Goal: Use online tool/utility: Utilize a website feature to perform a specific function

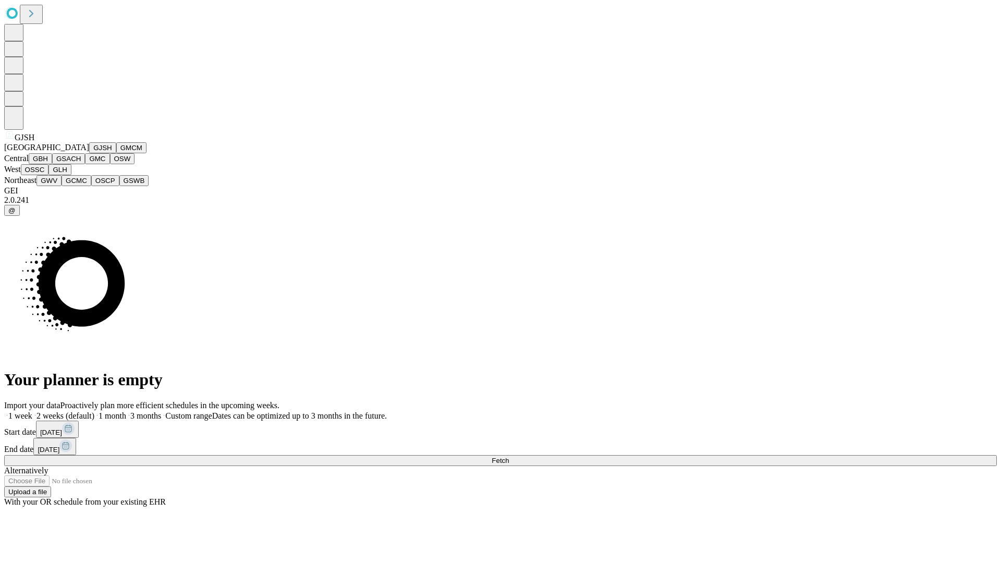
click at [89, 153] on button "GJSH" at bounding box center [102, 147] width 27 height 11
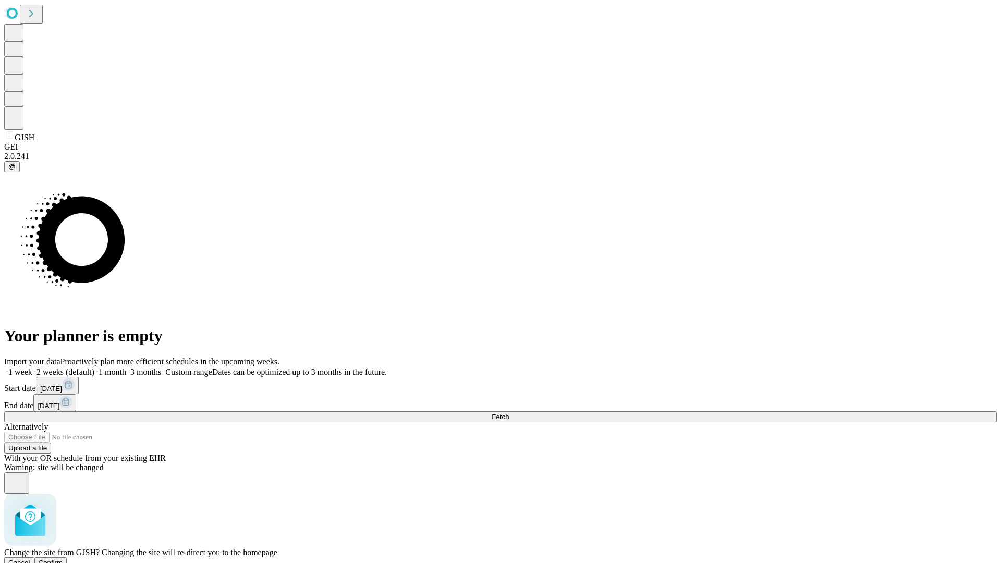
click at [63, 559] on span "Confirm" at bounding box center [51, 563] width 24 height 8
click at [126, 367] on label "1 month" at bounding box center [110, 371] width 32 height 9
click at [509, 413] on span "Fetch" at bounding box center [499, 417] width 17 height 8
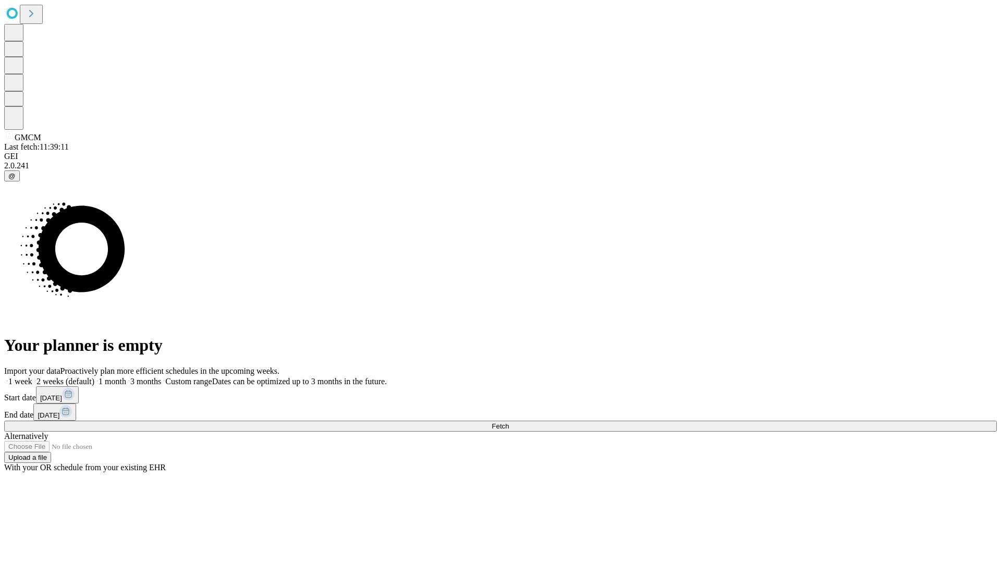
click at [126, 377] on label "1 month" at bounding box center [110, 381] width 32 height 9
click at [509, 422] on span "Fetch" at bounding box center [499, 426] width 17 height 8
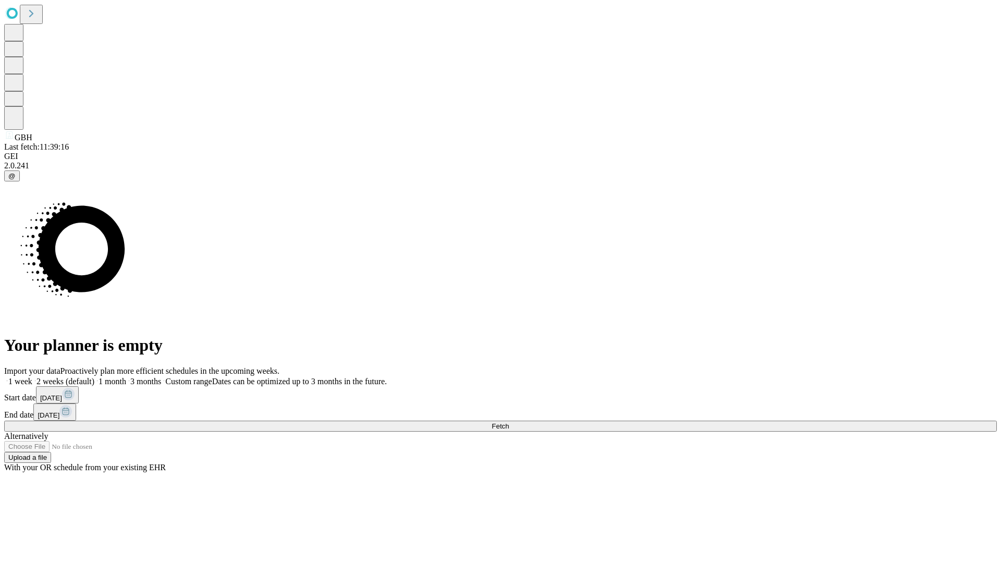
click at [509, 422] on span "Fetch" at bounding box center [499, 426] width 17 height 8
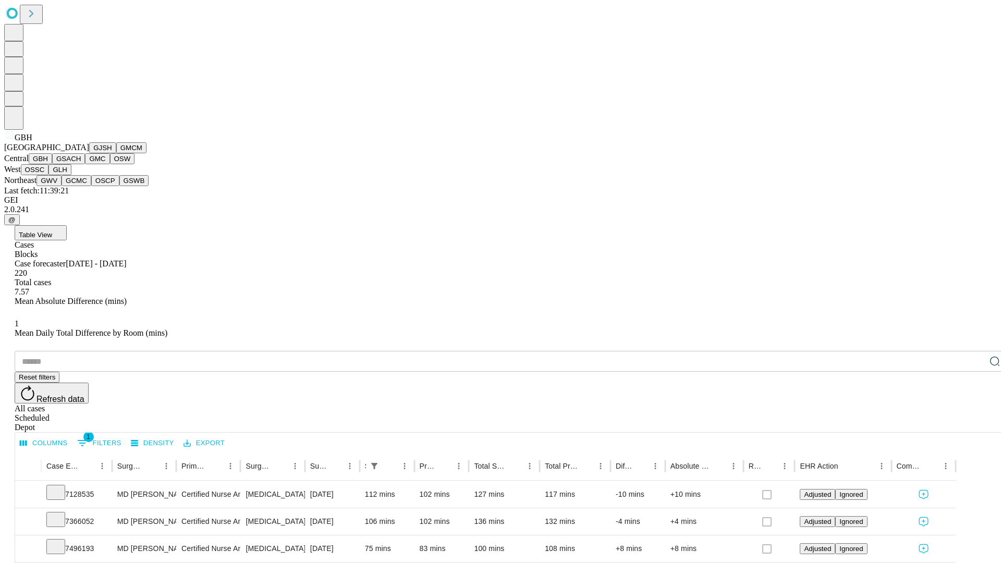
click at [81, 164] on button "GSACH" at bounding box center [68, 158] width 33 height 11
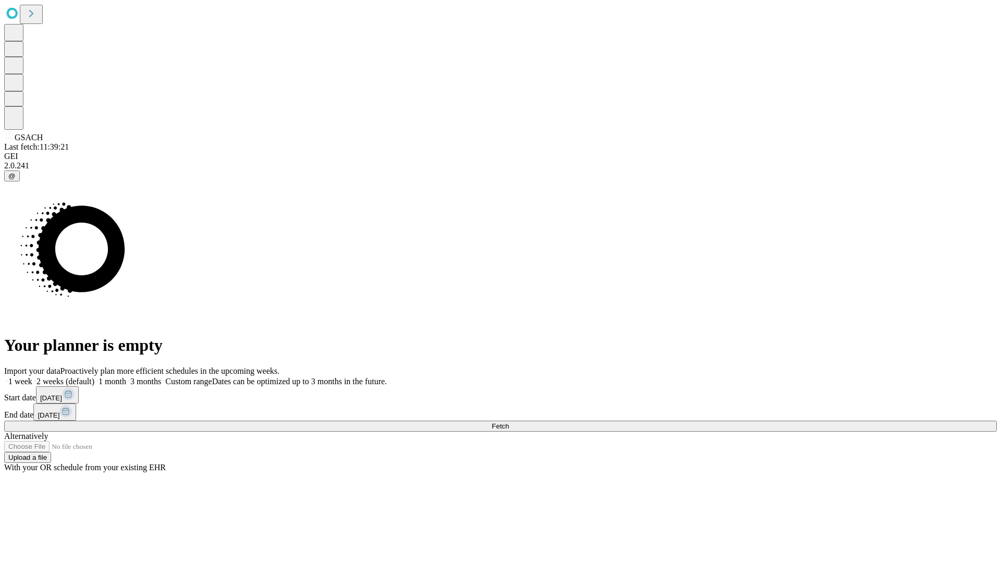
click at [126, 377] on label "1 month" at bounding box center [110, 381] width 32 height 9
click at [509, 422] on span "Fetch" at bounding box center [499, 426] width 17 height 8
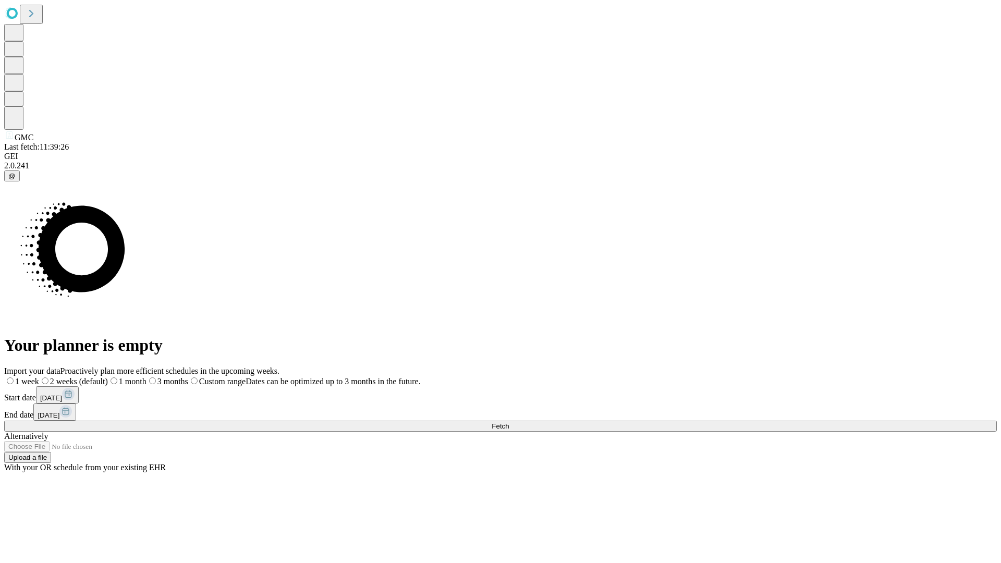
click at [146, 377] on label "1 month" at bounding box center [127, 381] width 39 height 9
click at [509, 422] on span "Fetch" at bounding box center [499, 426] width 17 height 8
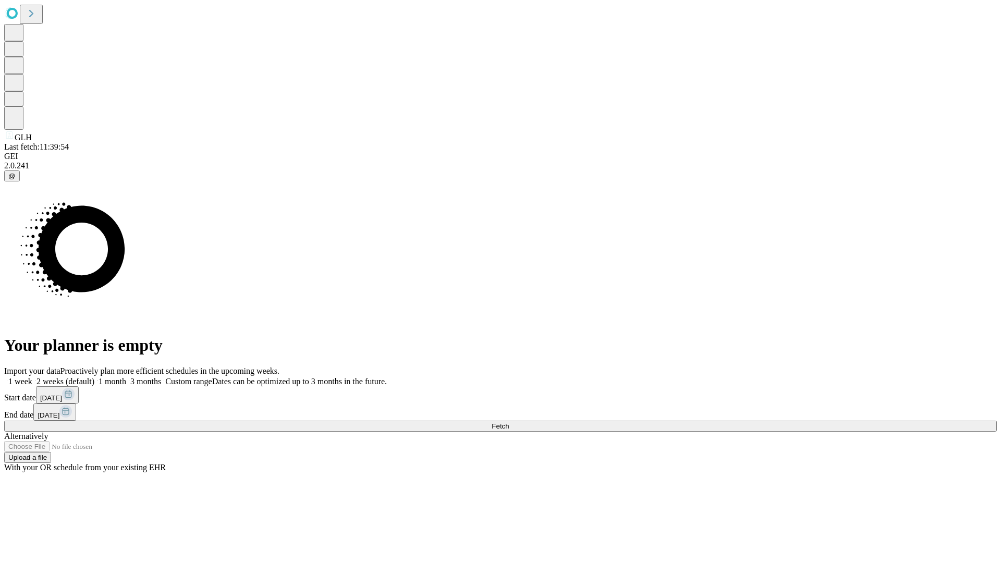
click at [509, 422] on span "Fetch" at bounding box center [499, 426] width 17 height 8
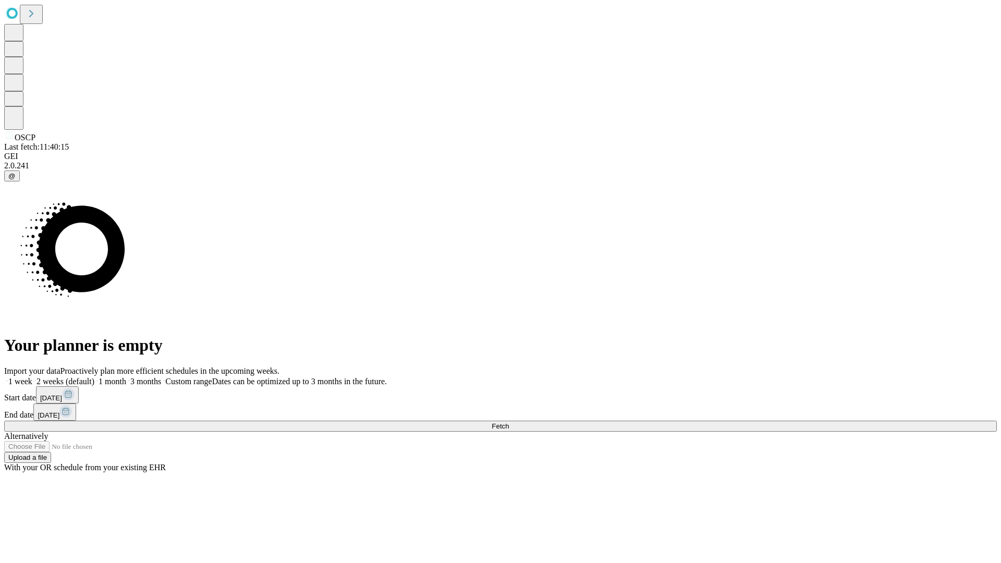
click at [126, 377] on label "1 month" at bounding box center [110, 381] width 32 height 9
click at [509, 422] on span "Fetch" at bounding box center [499, 426] width 17 height 8
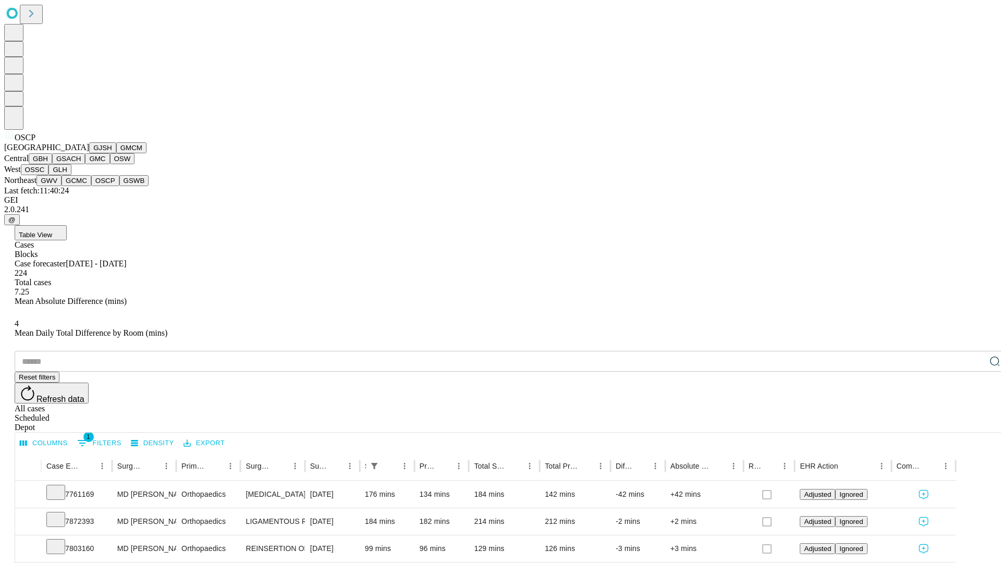
click at [119, 186] on button "GSWB" at bounding box center [134, 180] width 30 height 11
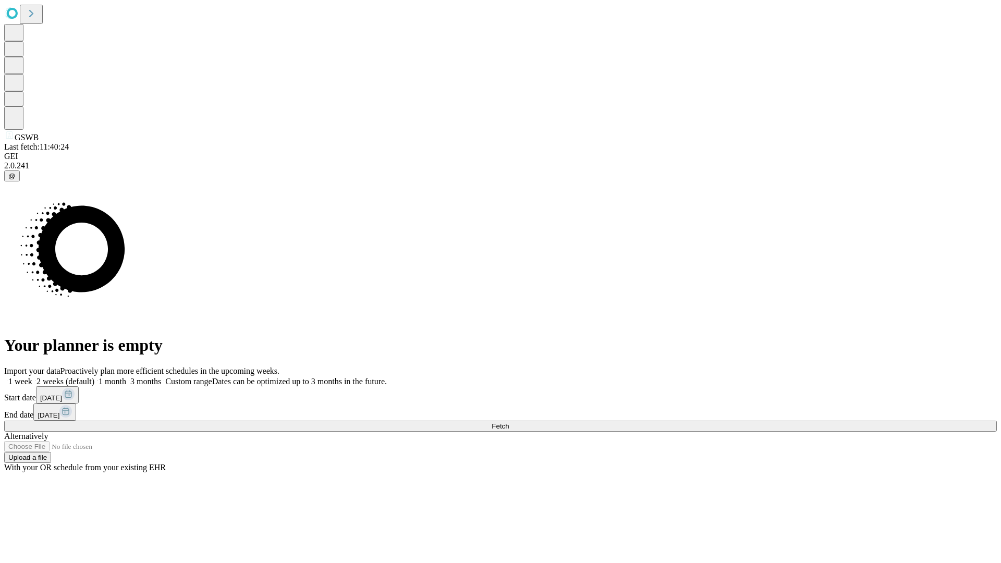
click at [126, 377] on label "1 month" at bounding box center [110, 381] width 32 height 9
click at [509, 422] on span "Fetch" at bounding box center [499, 426] width 17 height 8
